Goal: Check status

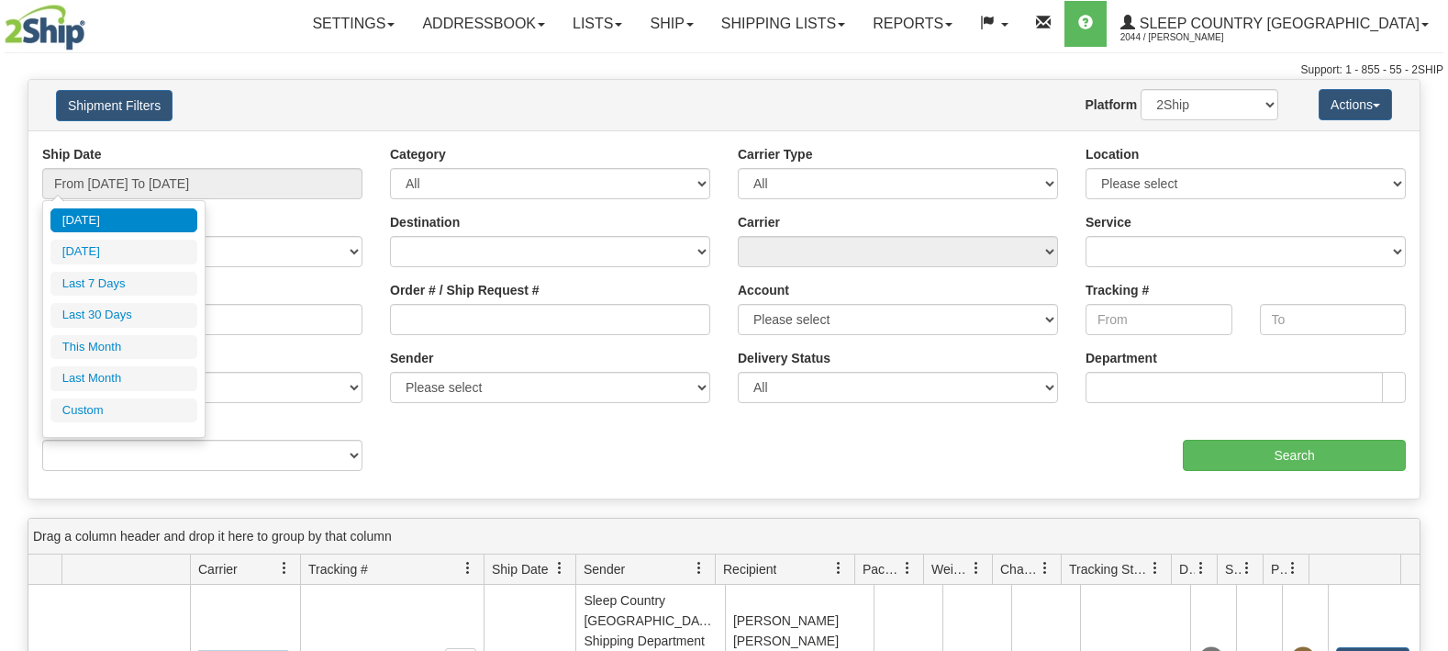
click at [168, 175] on input "From [DATE] To [DATE]" at bounding box center [202, 183] width 320 height 31
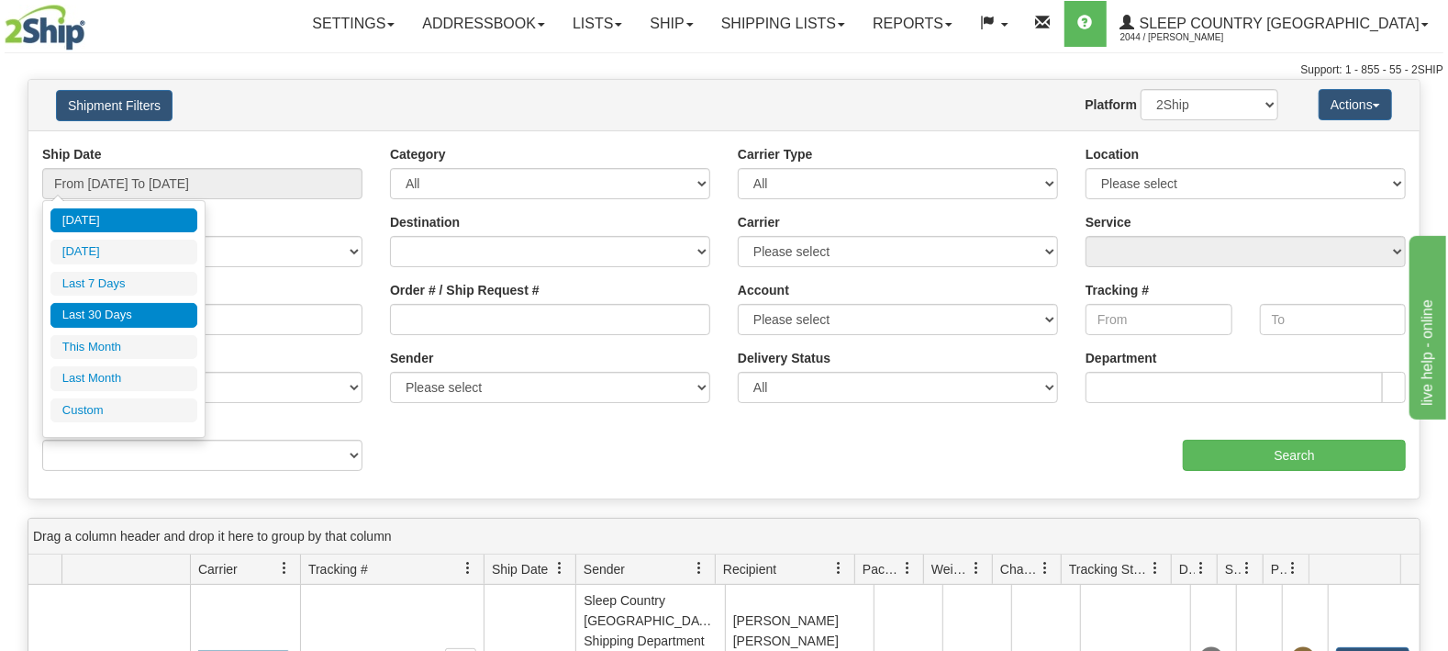
click at [128, 317] on li "Last 30 Days" at bounding box center [123, 315] width 147 height 25
type input "From [DATE] To [DATE]"
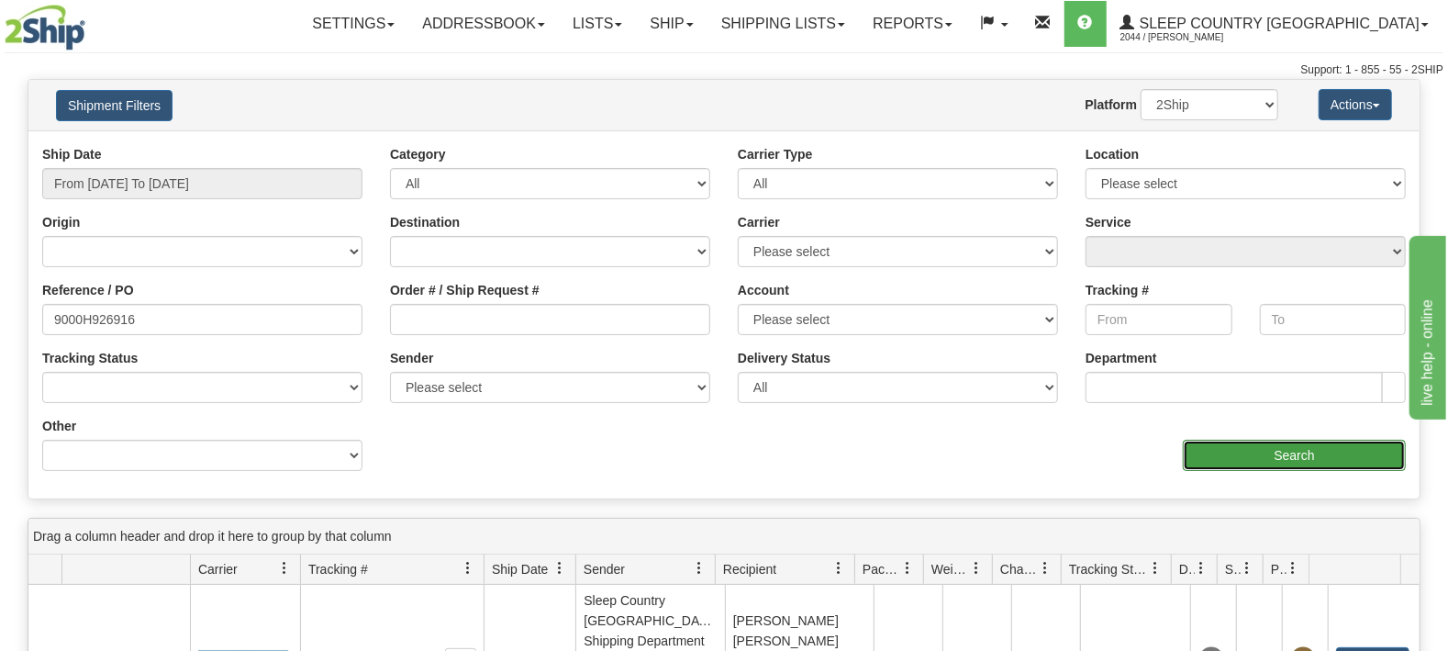
click at [1274, 442] on input "Search" at bounding box center [1294, 455] width 223 height 31
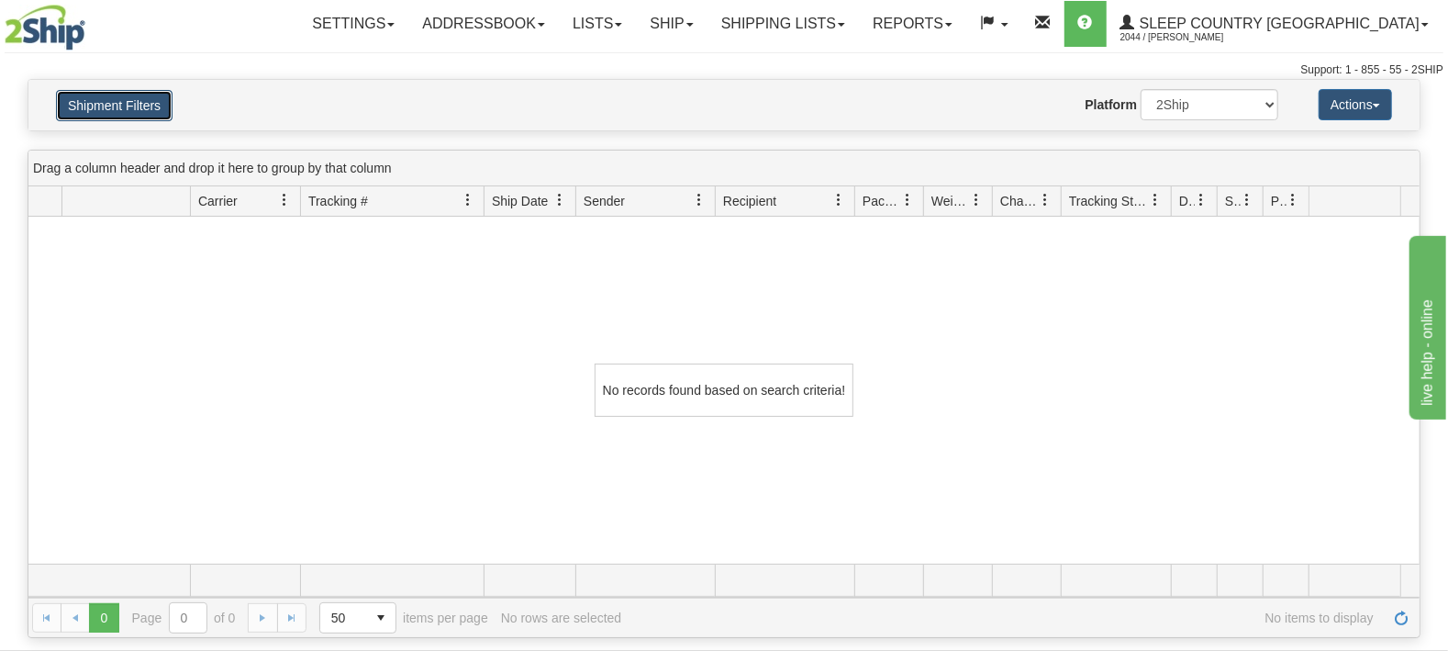
click at [133, 105] on button "Shipment Filters" at bounding box center [114, 105] width 117 height 31
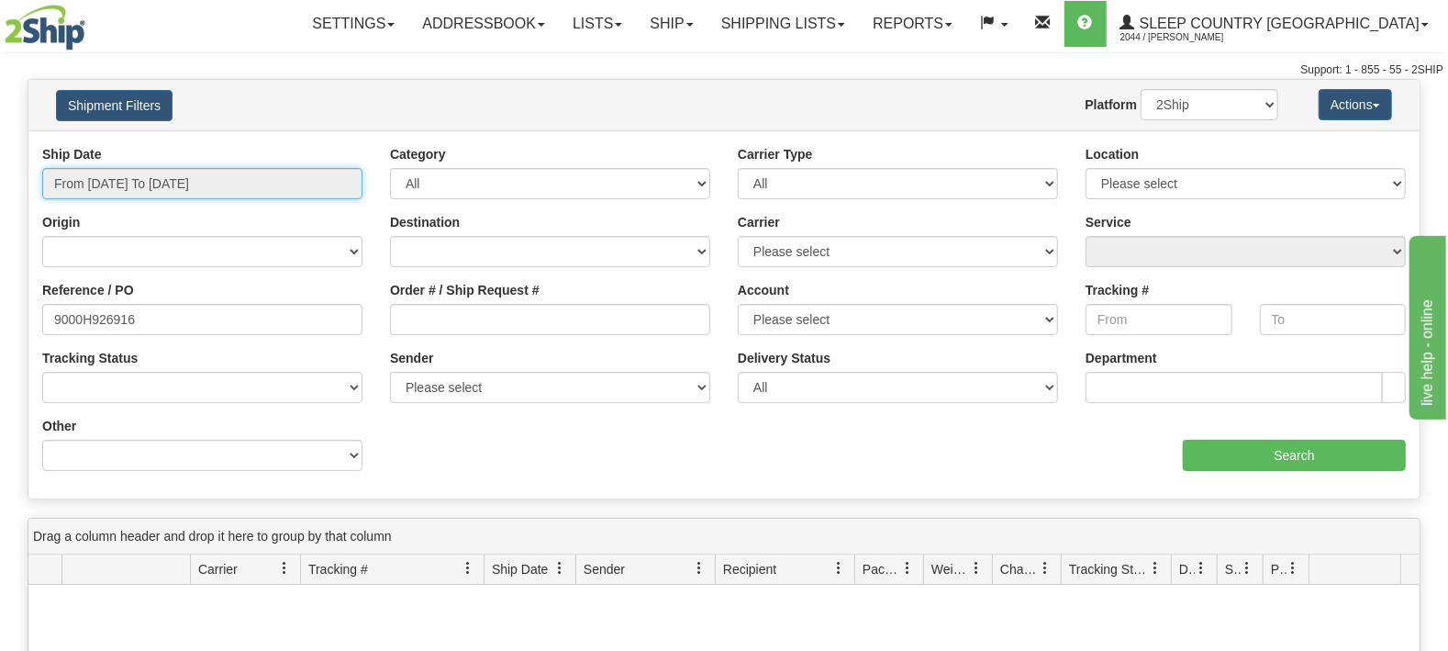
click at [108, 197] on input "From [DATE] To [DATE]" at bounding box center [202, 183] width 320 height 31
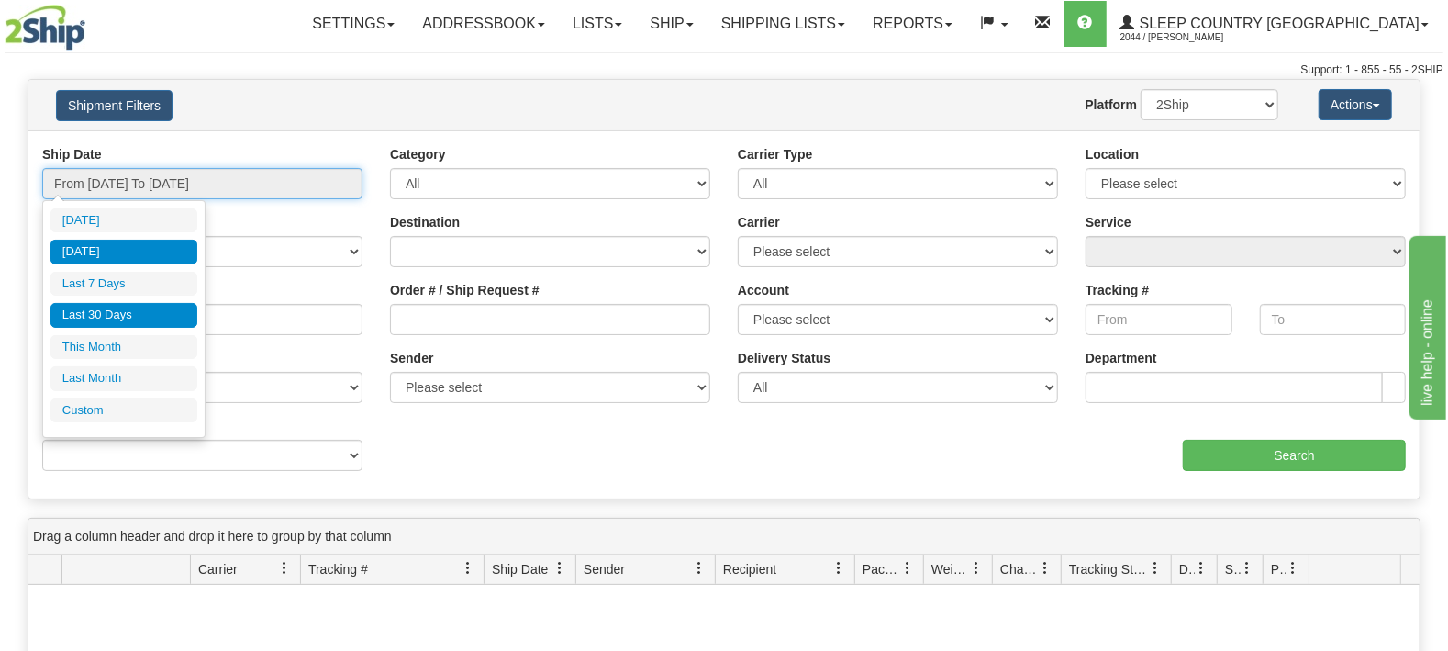
type input "[DATE]"
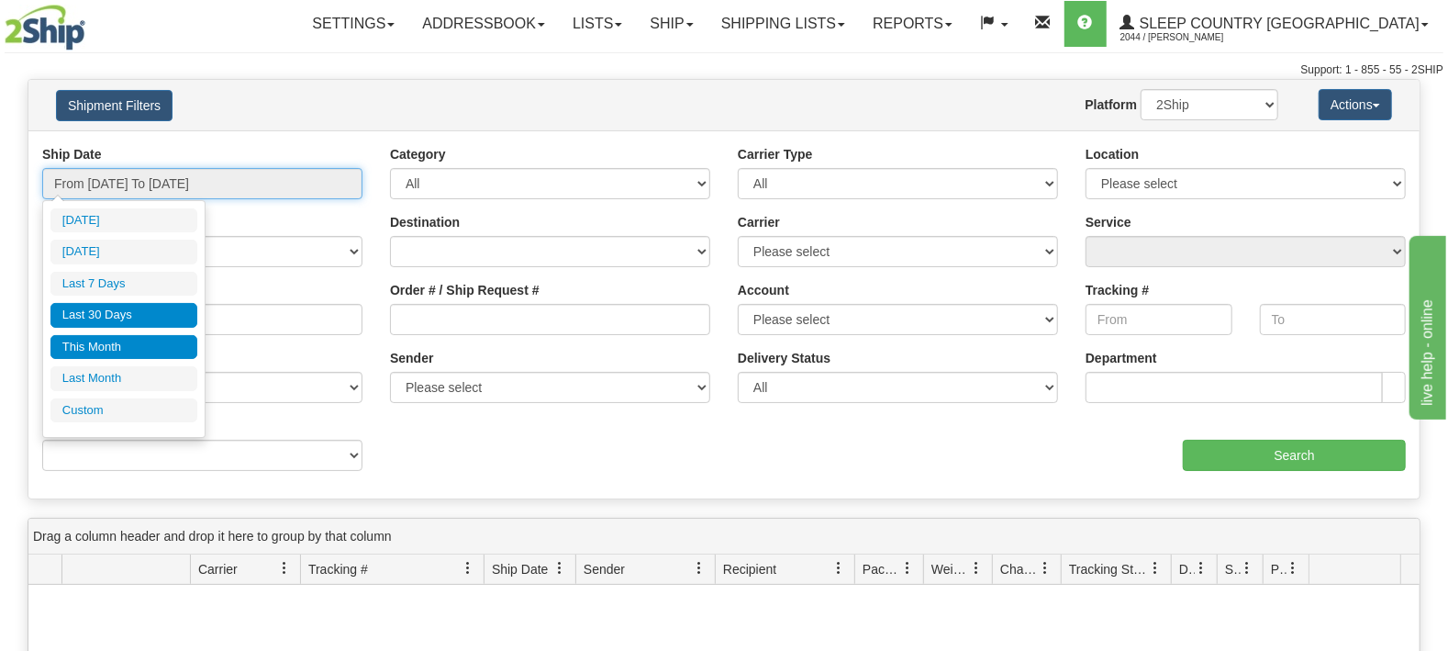
type input "[DATE]"
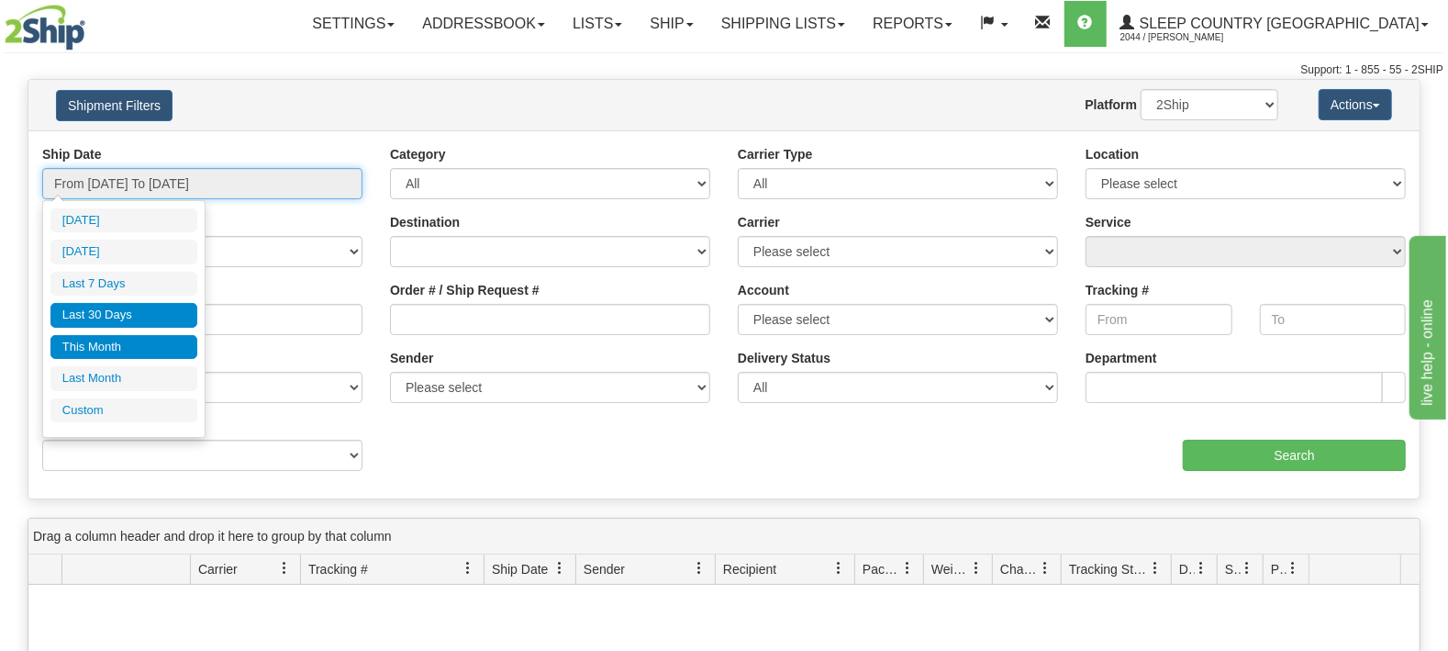
type input "[DATE]"
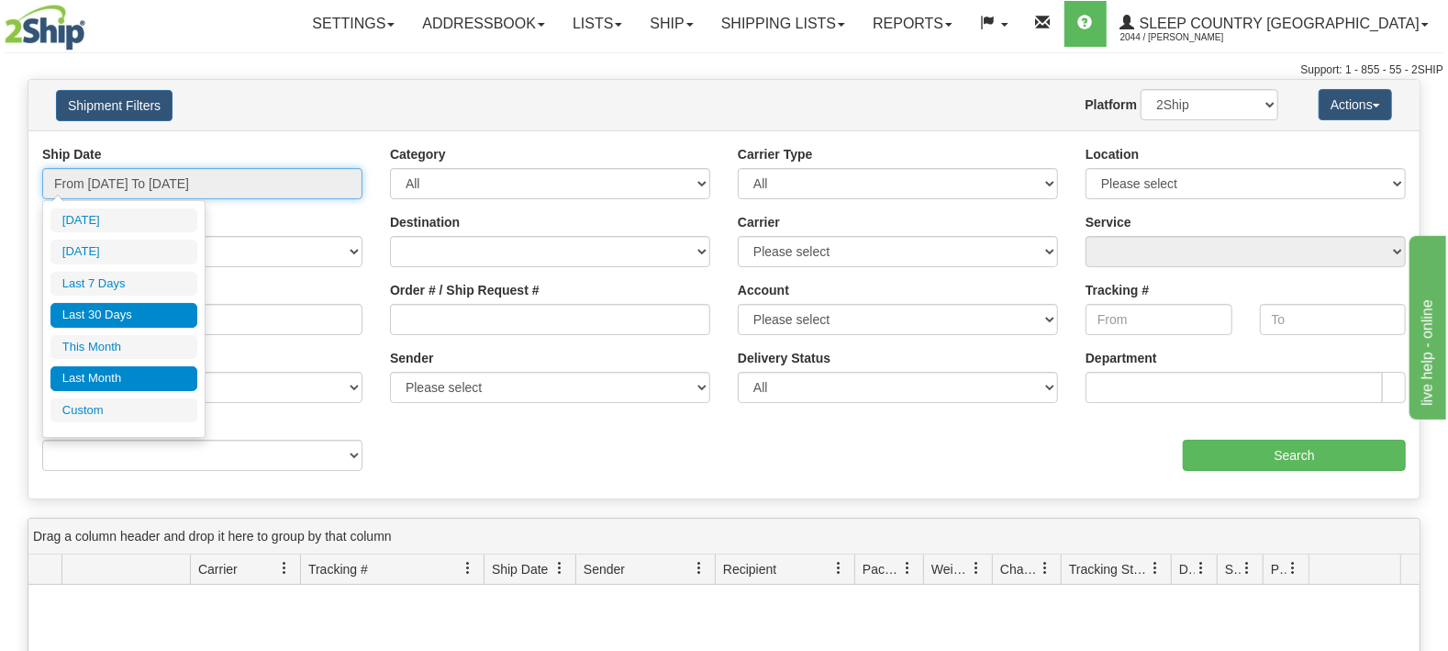
type input "[DATE]"
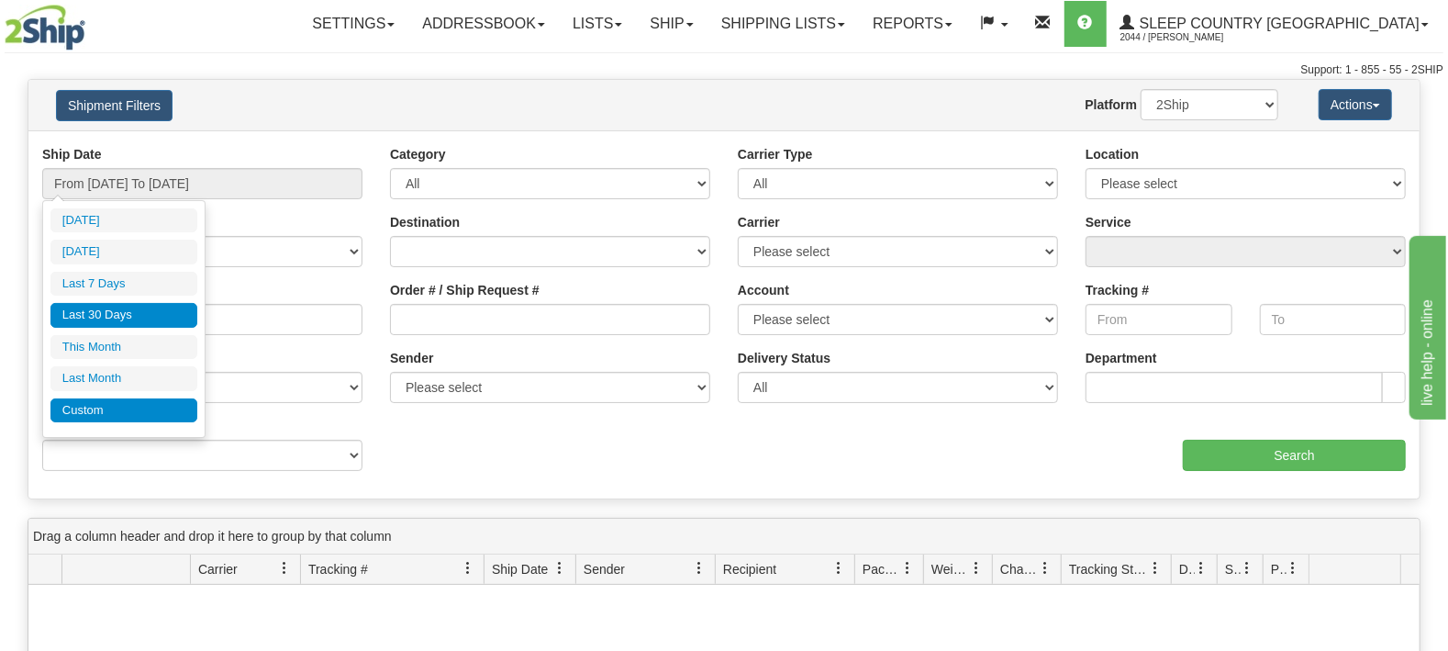
click at [79, 402] on li "Custom" at bounding box center [123, 410] width 147 height 25
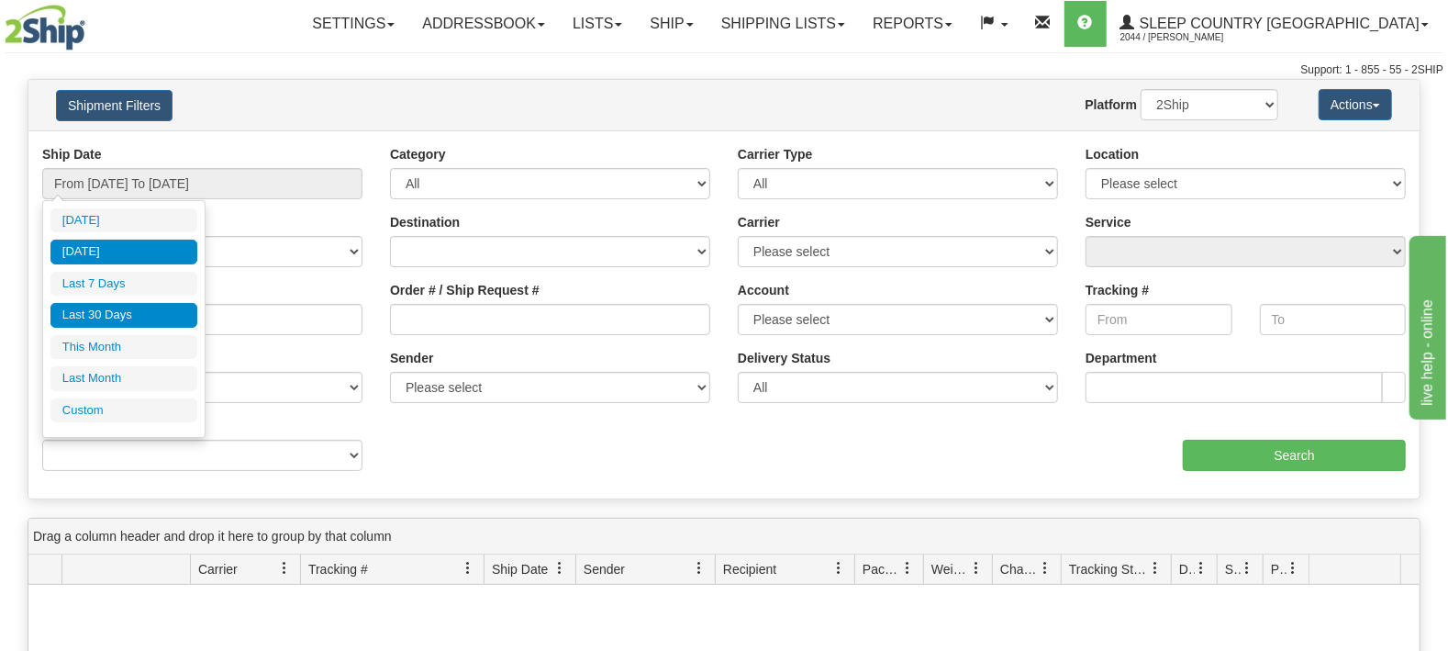
type input "[DATE]"
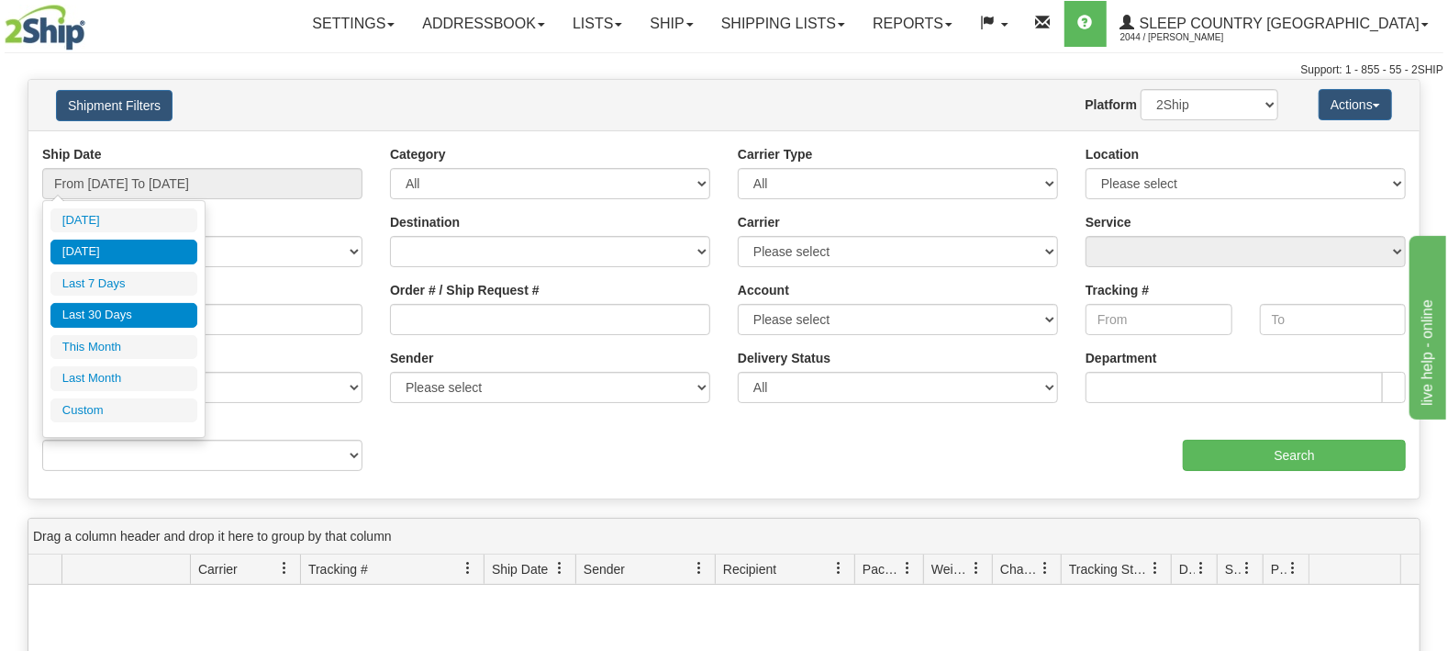
type input "[DATE]"
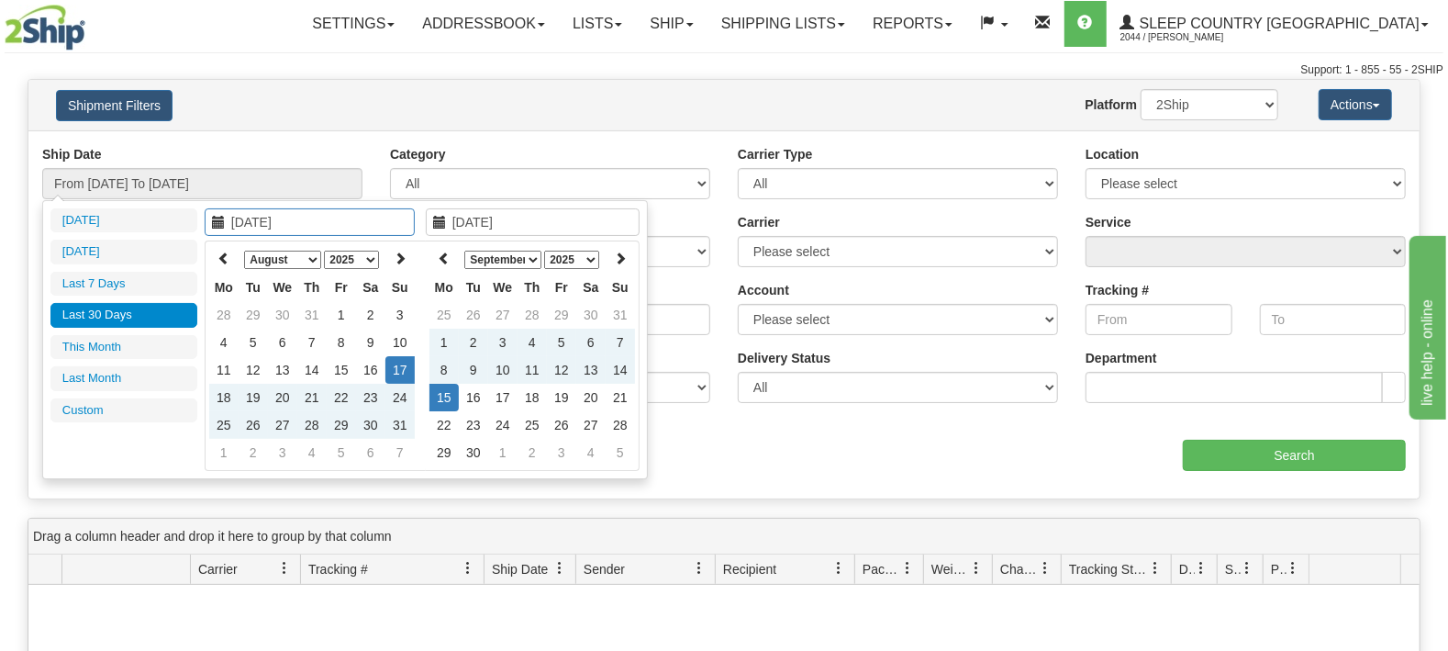
type input "[DATE]"
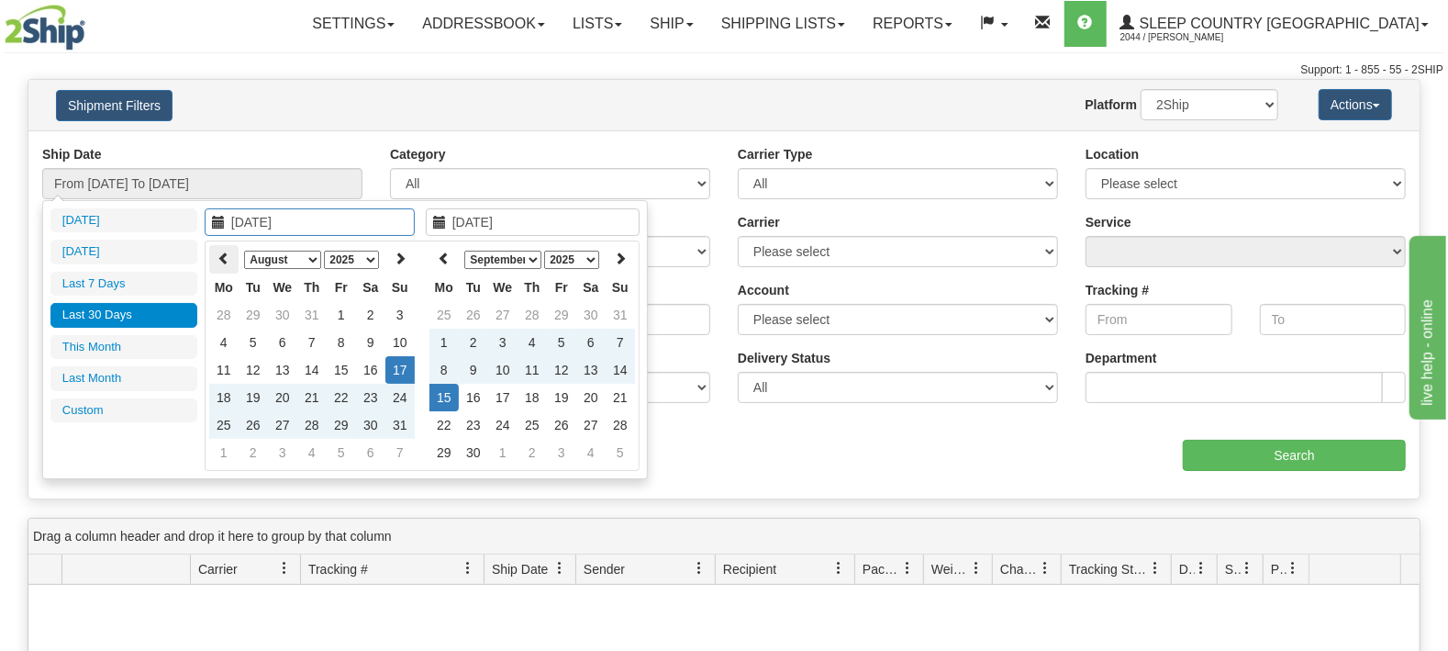
type input "[DATE]"
click at [244, 251] on select "January February March April May June July August September October November De…" at bounding box center [282, 260] width 77 height 18
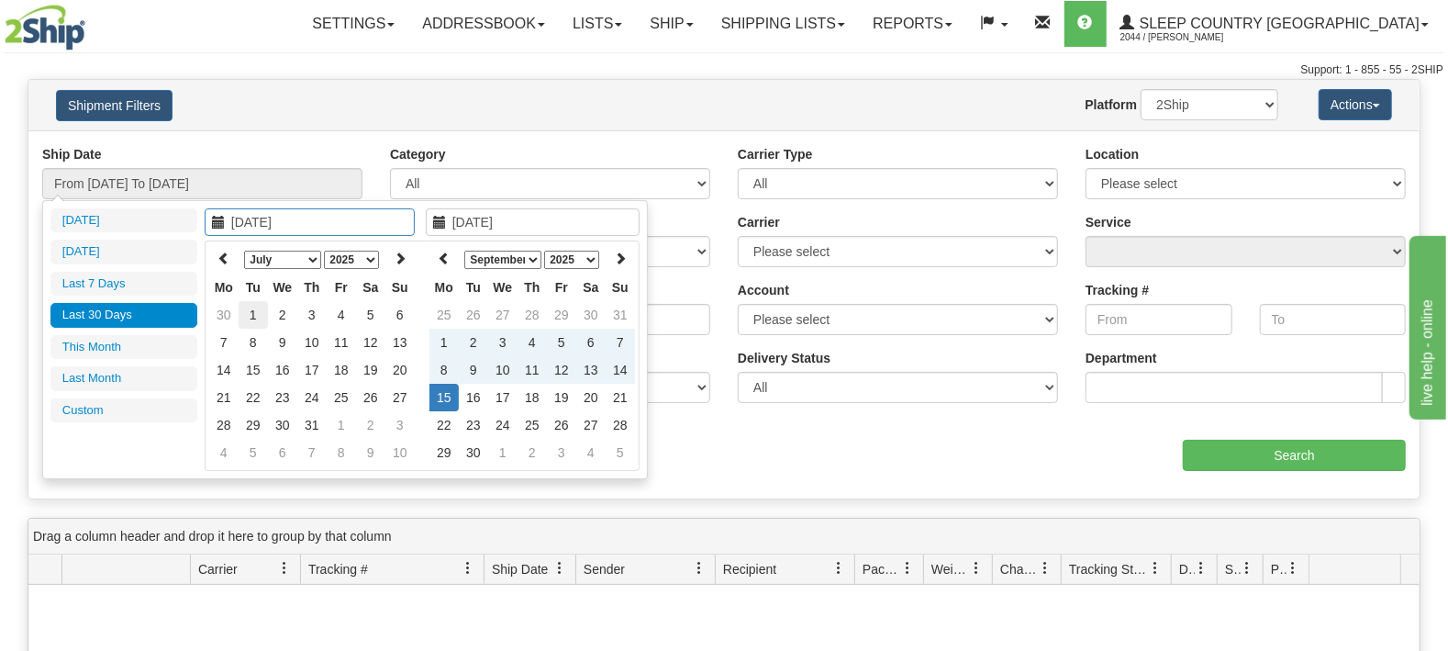
type input "[DATE]"
click at [253, 315] on td "1" at bounding box center [253, 315] width 29 height 28
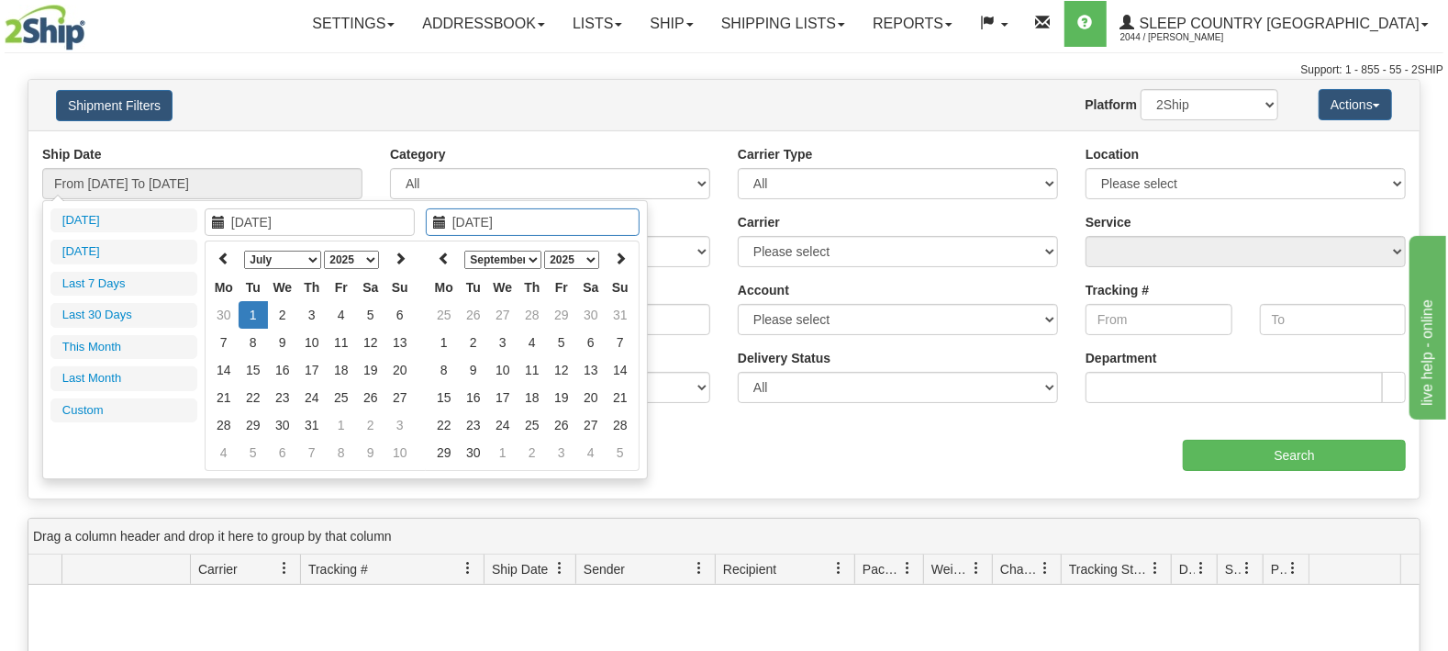
click at [464, 251] on select "January February March April May June July August September October November De…" at bounding box center [502, 260] width 77 height 18
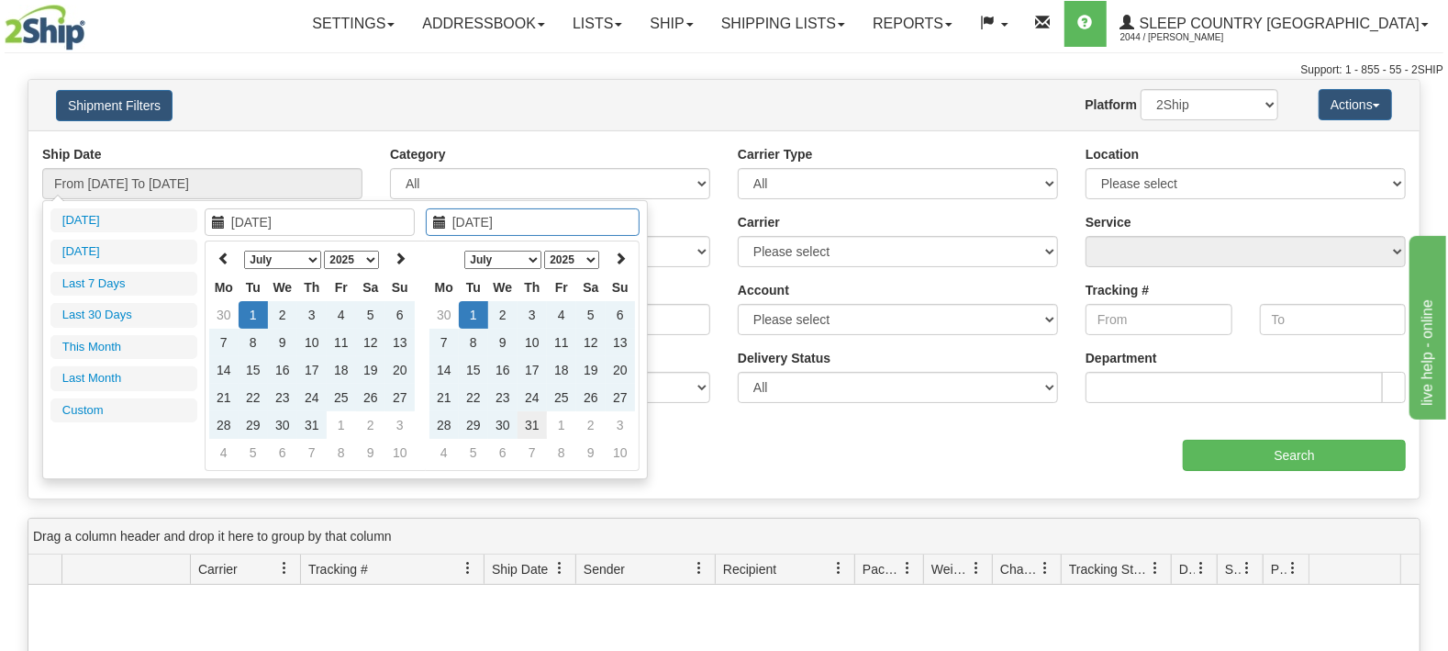
type input "[DATE]"
click at [540, 424] on td "31" at bounding box center [532, 425] width 29 height 28
type input "From [DATE] To [DATE]"
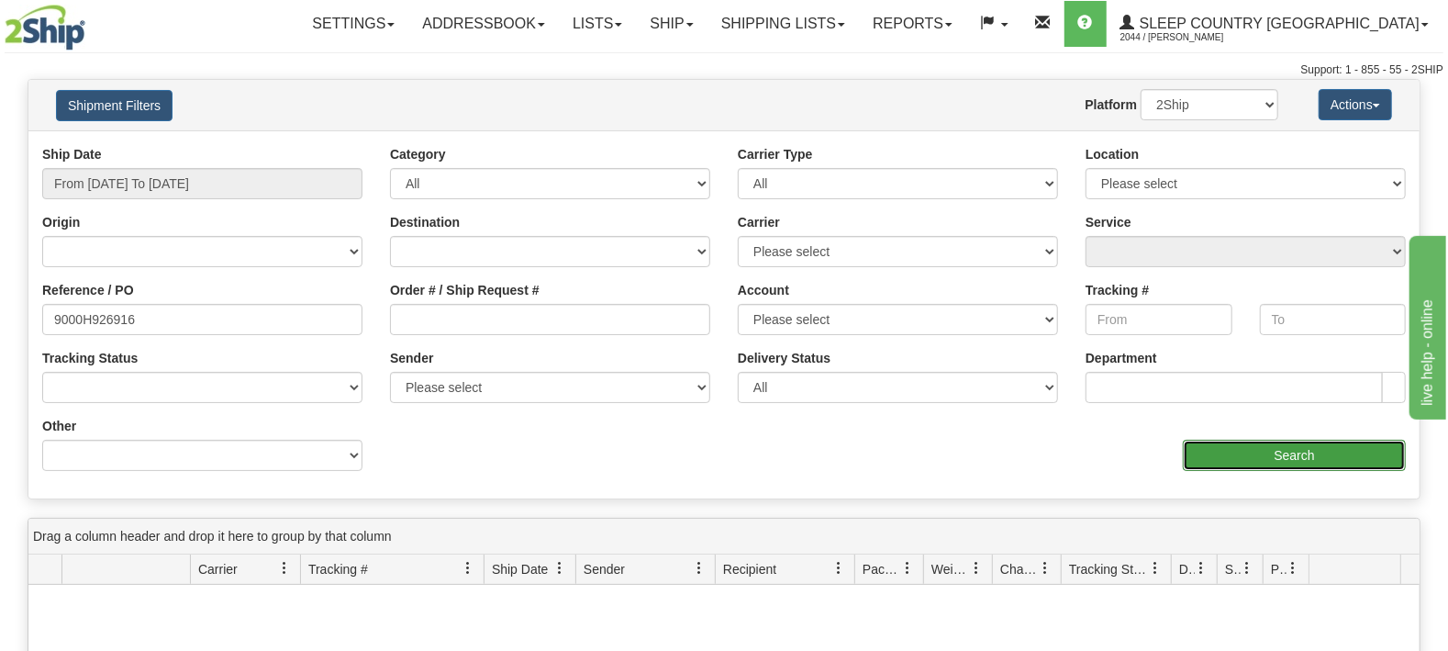
click at [1313, 453] on input "Search" at bounding box center [1294, 455] width 223 height 31
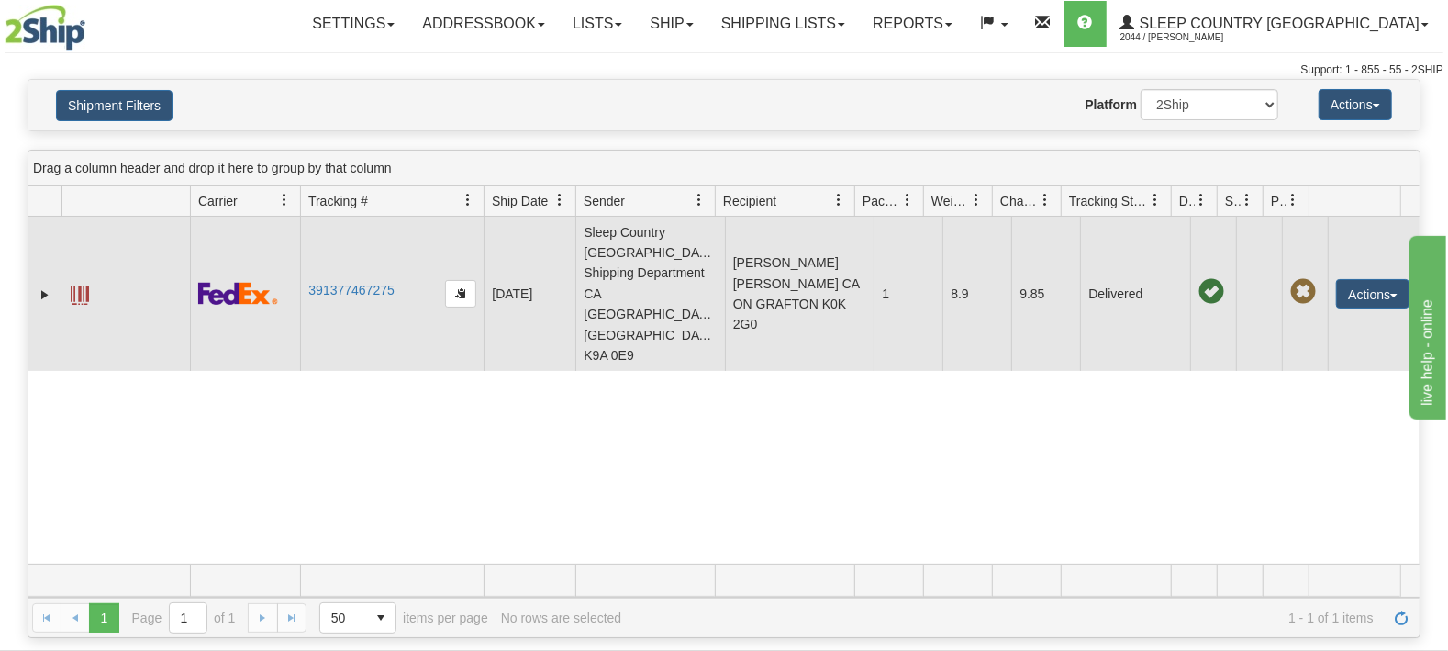
click at [368, 269] on td "391377467275" at bounding box center [392, 294] width 184 height 154
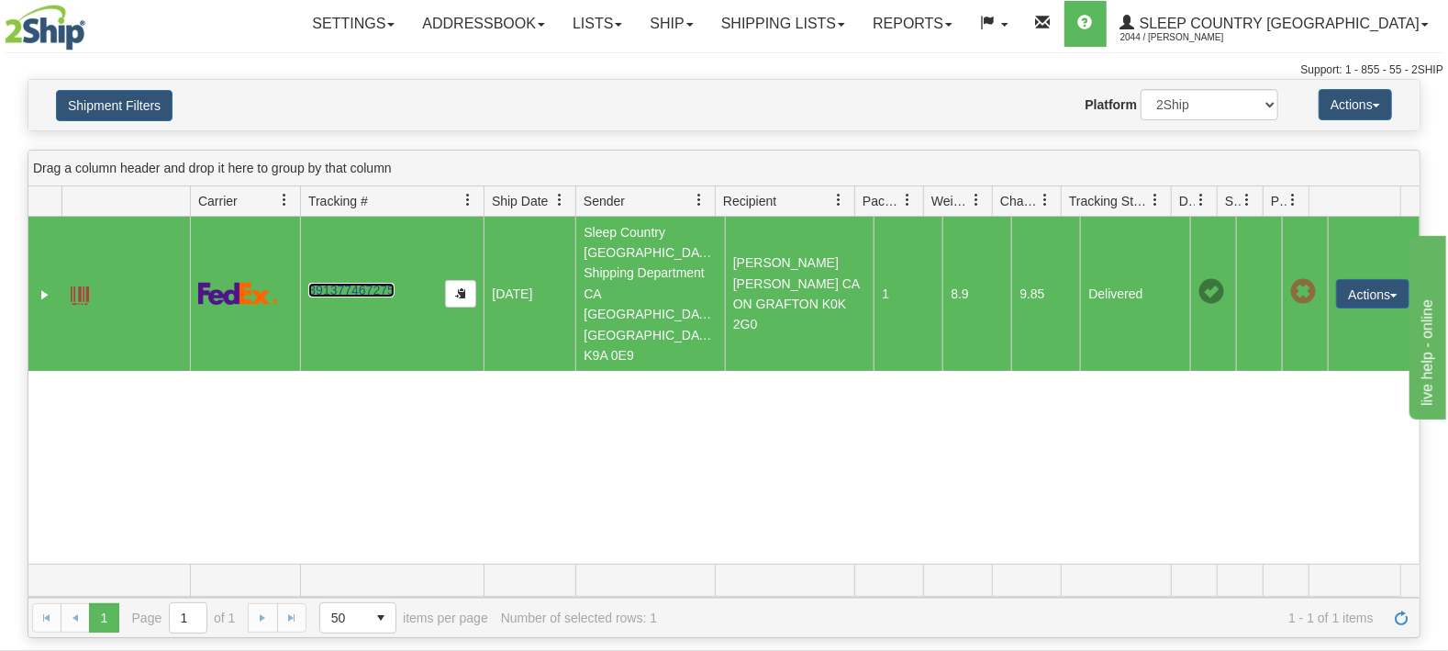
click at [362, 283] on link "391377467275" at bounding box center [350, 290] width 85 height 15
